Goal: Task Accomplishment & Management: Use online tool/utility

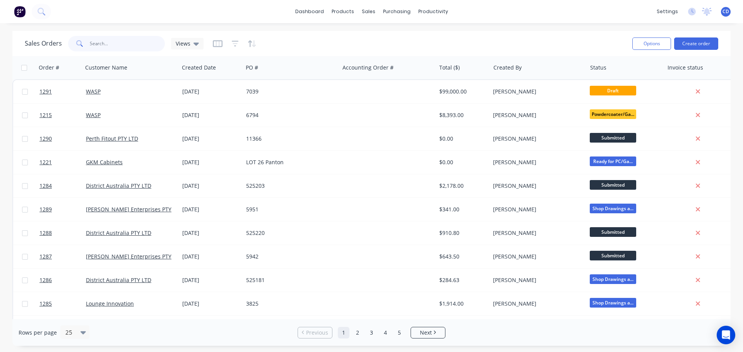
click at [144, 44] on input "text" at bounding box center [127, 43] width 75 height 15
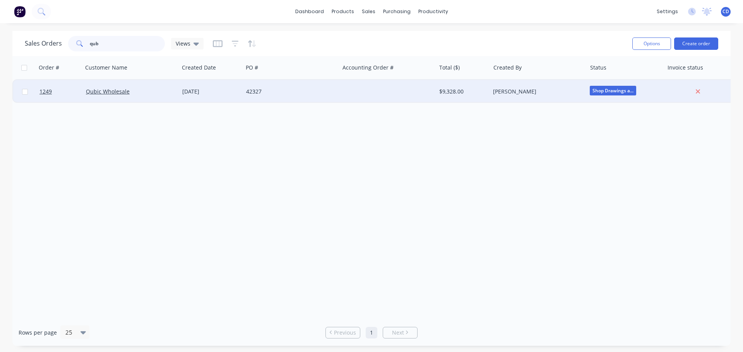
type input "qub"
click at [149, 90] on div "Qubic Wholesale" at bounding box center [129, 92] width 86 height 8
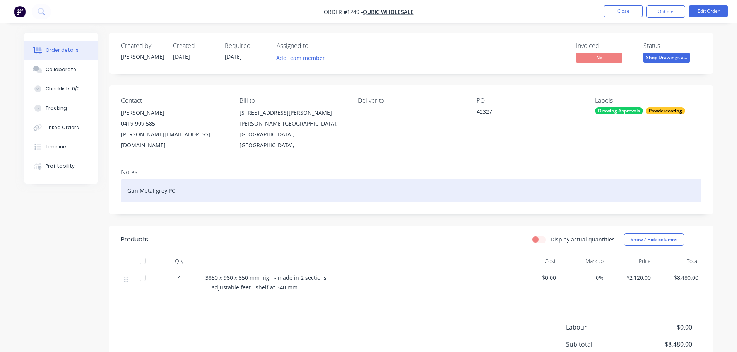
click at [172, 181] on div "Gun Metal grey PC" at bounding box center [411, 191] width 580 height 24
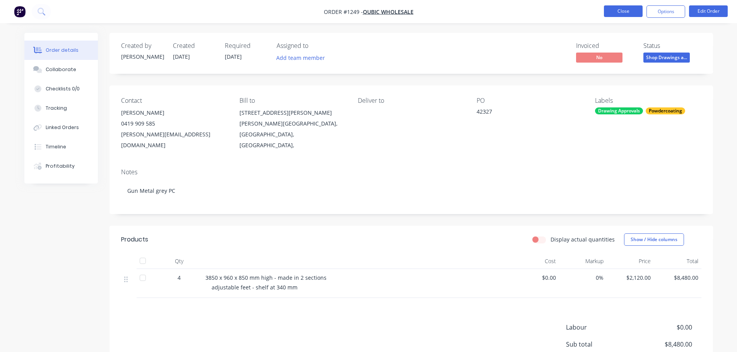
click at [632, 15] on button "Close" at bounding box center [623, 11] width 39 height 12
